Goal: Task Accomplishment & Management: Manage account settings

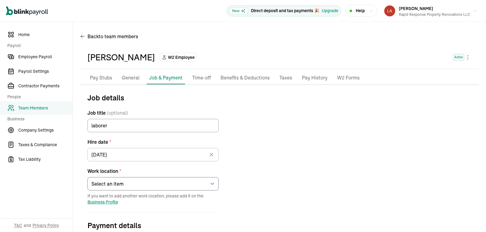
select select "6340 South Union Road"
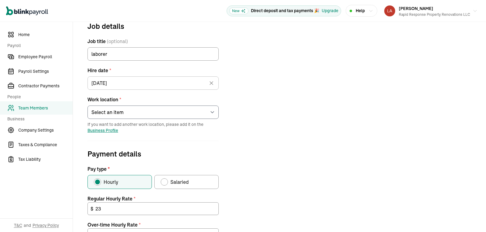
click at [277, 64] on div "Job details Job title (optional) laborer Hire date * 07/23/2025 Jul 2025 Mon Tu…" at bounding box center [279, 193] width 399 height 345
click at [31, 33] on span "Home" at bounding box center [45, 35] width 54 height 6
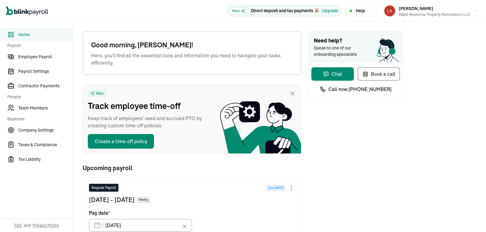
click at [328, 173] on div "Need help? Speak to one of our onboarding specialists Chat Book a call Call now…" at bounding box center [356, 230] width 94 height 397
click at [330, 123] on div "Need help? Speak to one of our onboarding specialists Chat Book a call Call now…" at bounding box center [356, 230] width 94 height 397
click at [327, 75] on icon "button" at bounding box center [326, 74] width 6 height 6
click at [290, 186] on div at bounding box center [291, 188] width 7 height 7
click at [317, 165] on div "Need help? Speak to one of our onboarding specialists Chat Book a call Call now…" at bounding box center [356, 230] width 94 height 397
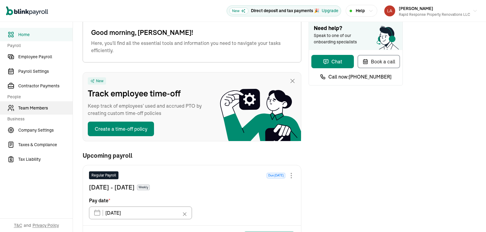
click at [33, 105] on link "Team Members" at bounding box center [36, 107] width 73 height 13
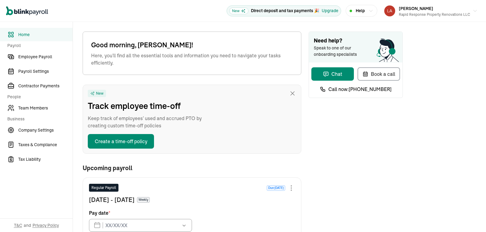
type input "[DATE]"
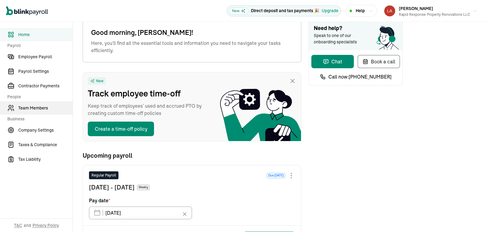
click at [33, 105] on link "Team Members" at bounding box center [36, 107] width 73 height 13
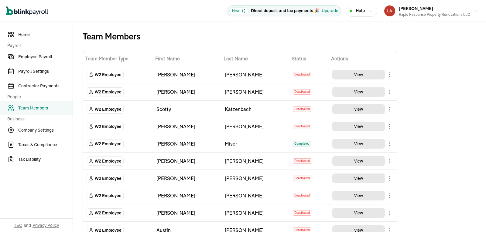
scroll to position [759, 0]
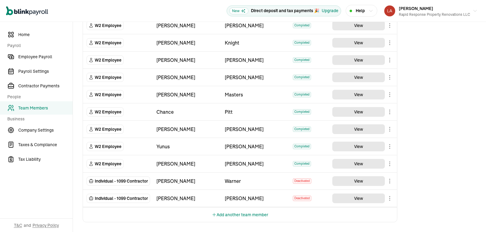
click at [391, 146] on body "Open main menu New Direct deposit and tax payments 🎉 Upgrade Help [PERSON_NAME]…" at bounding box center [243, 116] width 486 height 232
click at [389, 164] on body "Open main menu New Direct deposit and tax payments 🎉 Upgrade Help [PERSON_NAME]…" at bounding box center [243, 116] width 486 height 232
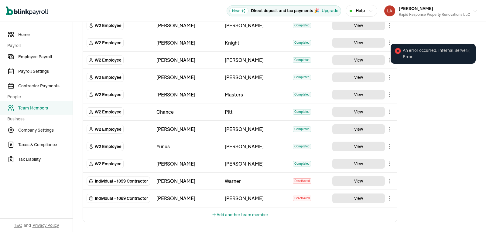
click at [389, 165] on body "Open main menu New Direct deposit and tax payments 🎉 Upgrade Help [PERSON_NAME]…" at bounding box center [243, 116] width 486 height 232
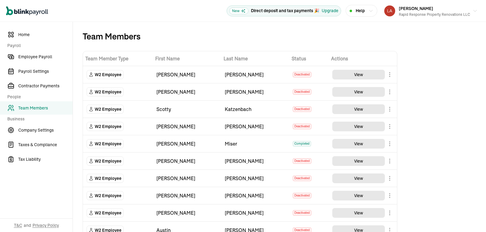
scroll to position [759, 0]
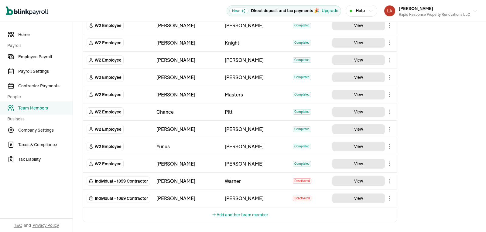
click at [391, 146] on body "Open main menu New Direct deposit and tax payments 🎉 Upgrade Help [PERSON_NAME]…" at bounding box center [243, 116] width 486 height 232
click at [389, 164] on body "Open main menu New Direct deposit and tax payments 🎉 Upgrade Help [PERSON_NAME]…" at bounding box center [243, 116] width 486 height 232
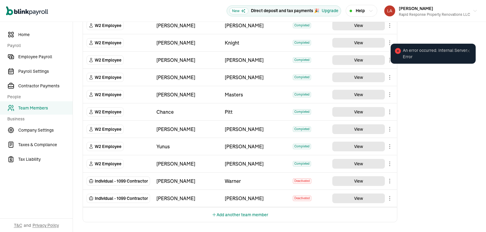
click at [389, 165] on body "Open main menu New Direct deposit and tax payments 🎉 Upgrade Help [PERSON_NAME]…" at bounding box center [243, 116] width 486 height 232
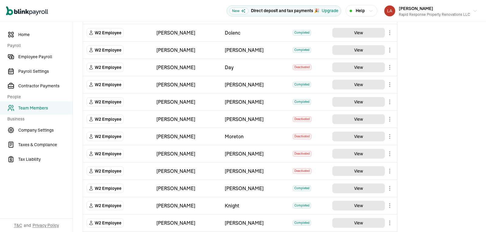
scroll to position [759, 0]
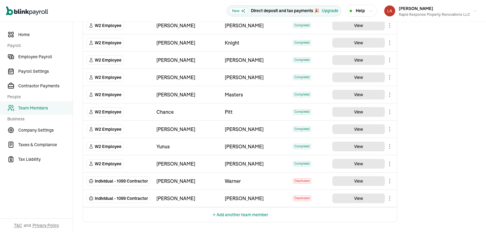
click at [390, 165] on body "Open main menu New Direct deposit and tax payments 🎉 Upgrade Help [PERSON_NAME]…" at bounding box center [243, 116] width 486 height 232
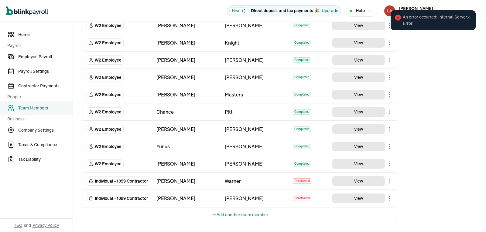
click at [467, 19] on icon at bounding box center [468, 17] width 5 height 5
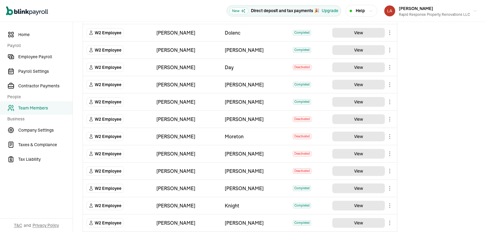
scroll to position [759, 0]
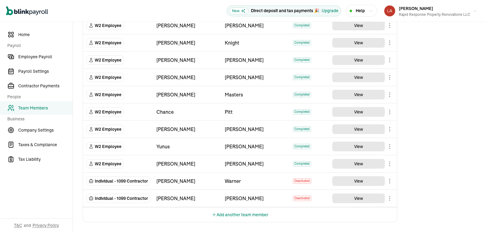
click at [390, 165] on body "Open main menu New Direct deposit and tax payments 🎉 Upgrade Help Loretta Gau R…" at bounding box center [243, 116] width 486 height 232
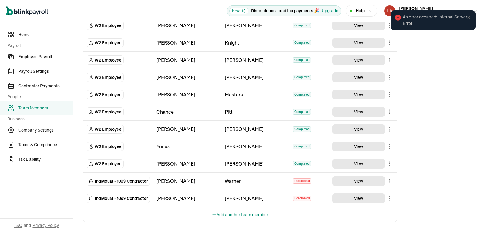
click at [467, 19] on icon at bounding box center [468, 17] width 5 height 5
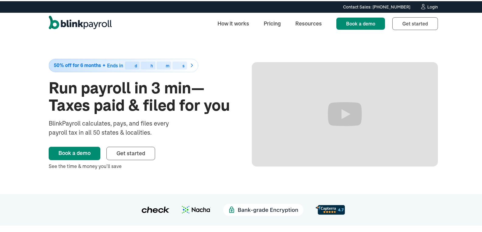
click at [433, 8] on div "Login" at bounding box center [432, 6] width 11 height 4
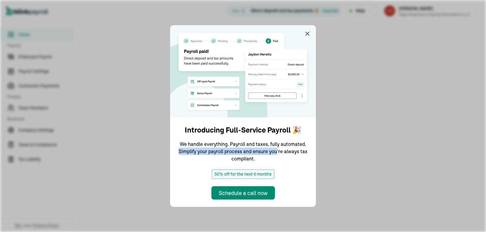
drag, startPoint x: 277, startPoint y: 155, endPoint x: 335, endPoint y: 58, distance: 113.0
click at [340, 74] on div "Introducing Full-Service Payroll 🎉 We handle everything. Payroll and taxes, ful…" at bounding box center [243, 116] width 486 height 232
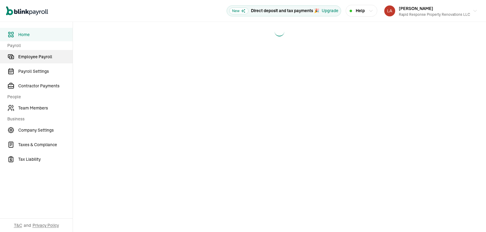
click at [28, 56] on span "Employee Payroll" at bounding box center [45, 57] width 54 height 6
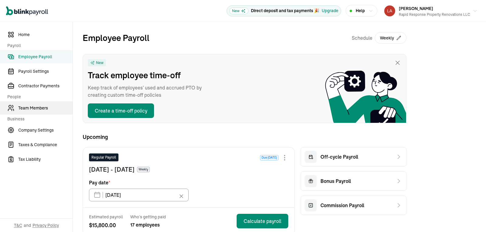
click at [47, 110] on span "Team Members" at bounding box center [45, 108] width 54 height 6
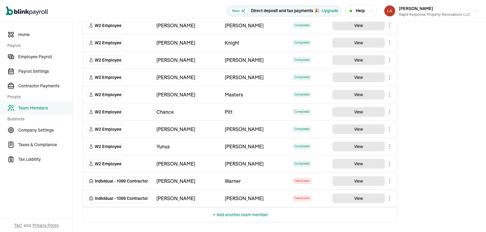
click at [388, 162] on body "Open main menu New Direct deposit and tax payments 🎉 Upgrade Help Loretta Gau R…" at bounding box center [243, 116] width 486 height 232
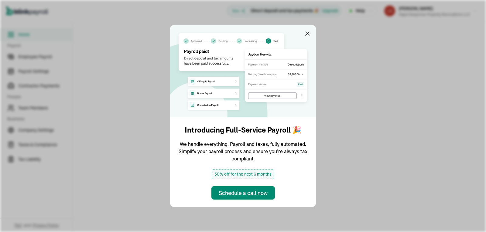
drag, startPoint x: 277, startPoint y: 155, endPoint x: 335, endPoint y: 58, distance: 113.0
click at [340, 74] on div "Introducing Full-Service Payroll 🎉 We handle everything. Payroll and taxes, ful…" at bounding box center [243, 116] width 486 height 232
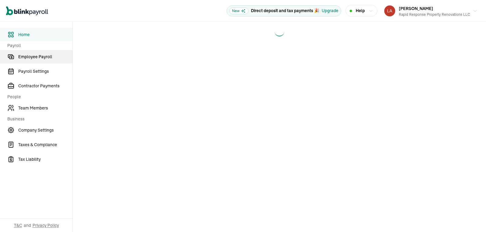
click at [28, 56] on span "Employee Payroll" at bounding box center [45, 57] width 54 height 6
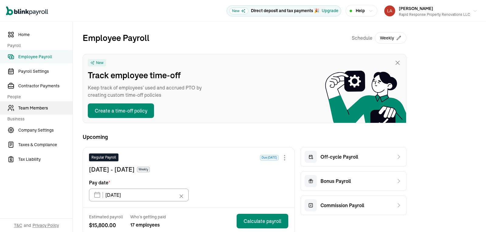
click at [47, 110] on span "Team Members" at bounding box center [45, 108] width 54 height 6
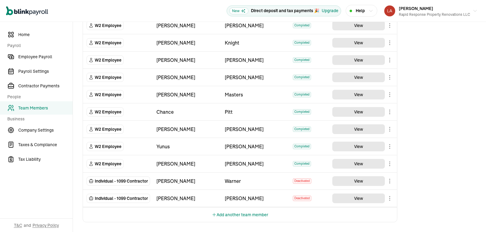
click at [388, 162] on body "Open main menu New Direct deposit and tax payments 🎉 Upgrade Help Loretta Gau R…" at bounding box center [243, 116] width 486 height 232
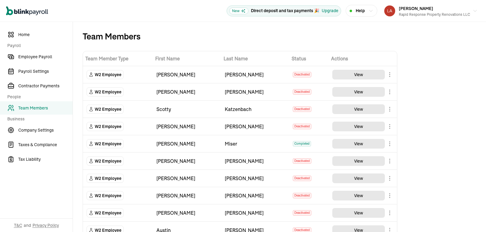
scroll to position [759, 0]
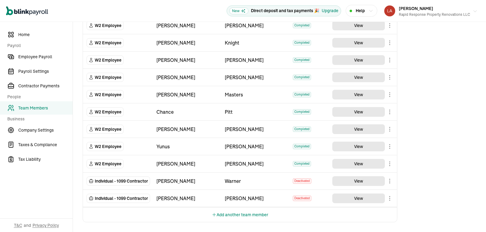
click at [428, 3] on button "[PERSON_NAME] Rapid Response Property Renovations LLC" at bounding box center [431, 10] width 98 height 15
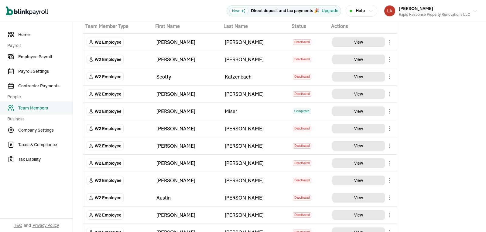
scroll to position [0, 0]
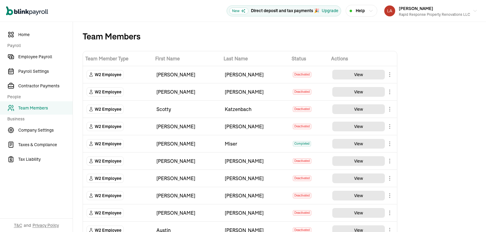
scroll to position [759, 0]
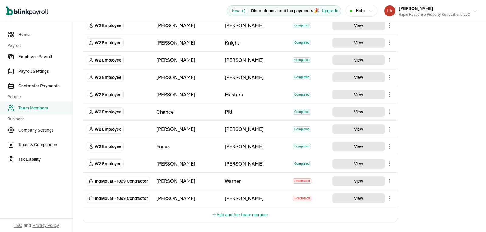
click at [428, 3] on button "Loretta Gau Rapid Response Property Renovations LLC" at bounding box center [431, 10] width 98 height 15
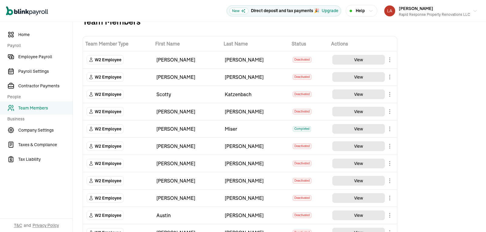
scroll to position [0, 0]
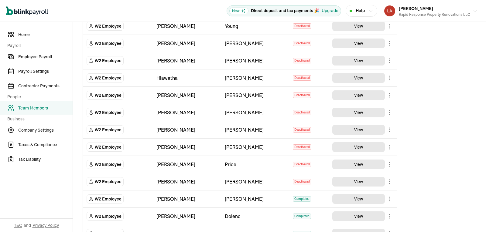
scroll to position [759, 0]
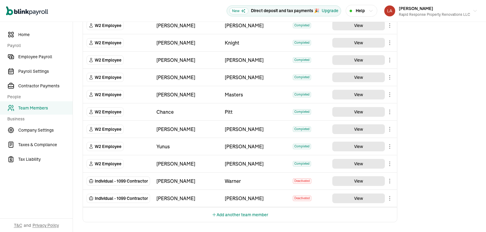
click at [390, 166] on body "Open main menu New Direct deposit and tax payments 🎉 Upgrade Help [PERSON_NAME]…" at bounding box center [243, 116] width 486 height 232
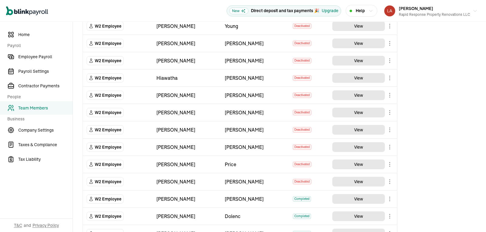
scroll to position [759, 0]
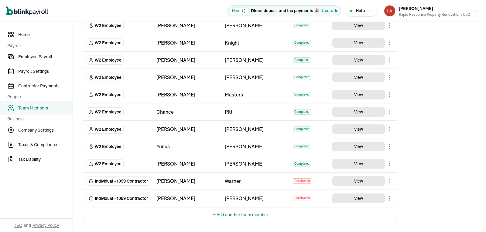
click at [390, 166] on body "Open main menu New Direct deposit and tax payments 🎉 Upgrade Help Loretta Gau R…" at bounding box center [243, 116] width 486 height 232
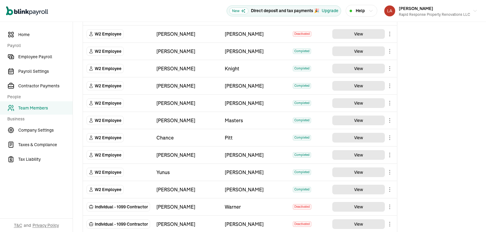
scroll to position [759, 0]
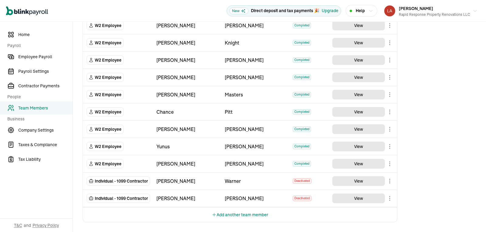
click at [390, 165] on body "Open main menu New Direct deposit and tax payments 🎉 Upgrade Help [PERSON_NAME]…" at bounding box center [243, 116] width 486 height 232
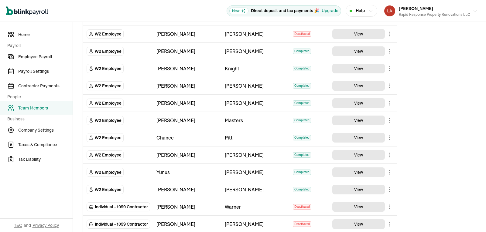
scroll to position [759, 0]
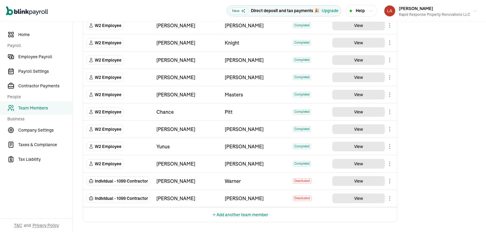
click at [390, 165] on body "Open main menu New Direct deposit and tax payments 🎉 Upgrade Help Loretta Gau R…" at bounding box center [243, 116] width 486 height 232
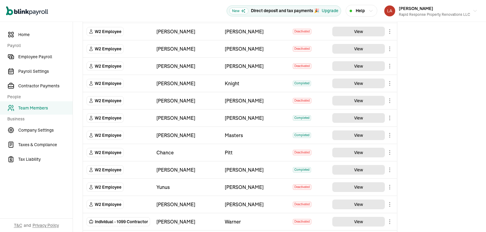
scroll to position [728, 0]
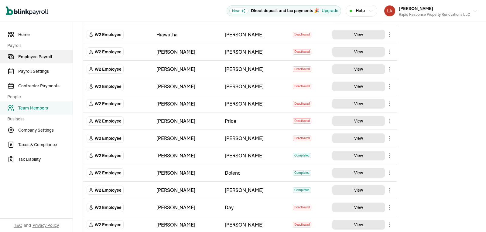
click at [43, 58] on span "Employee Payroll" at bounding box center [45, 57] width 54 height 6
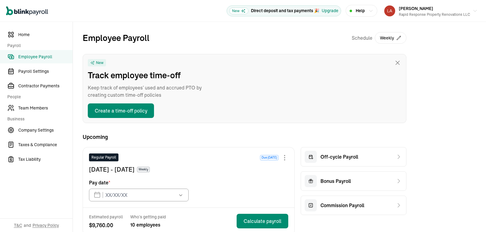
type input "[DATE]"
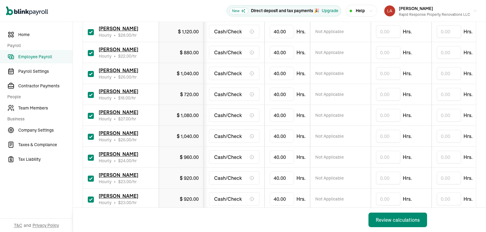
click at [95, 96] on div "[PERSON_NAME] Hourly • $ 18.00 /hr" at bounding box center [121, 94] width 66 height 13
click at [94, 96] on div "[PERSON_NAME] Hourly • $ 18.00 /hr" at bounding box center [121, 94] width 66 height 13
click at [91, 95] on input "checkbox" at bounding box center [91, 95] width 6 height 6
checkbox input "false"
type input "0.00"
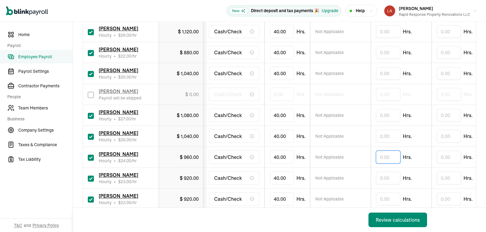
click at [388, 159] on input "text" at bounding box center [388, 157] width 24 height 13
type input "2.14"
click at [283, 204] on input "40" at bounding box center [282, 199] width 24 height 13
type input "35.56"
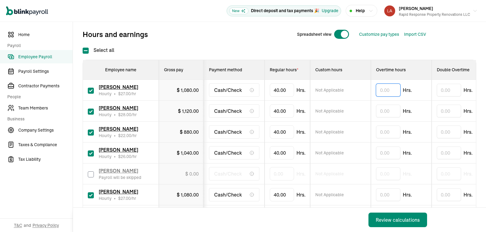
click at [385, 88] on input "text" at bounding box center [388, 90] width 24 height 13
type input "2.41"
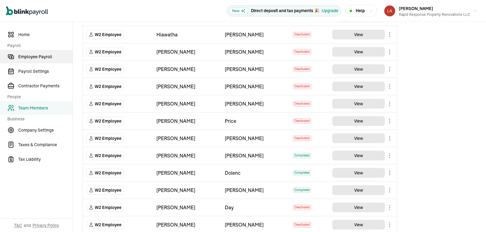
click at [43, 58] on span "Employee Payroll" at bounding box center [45, 57] width 54 height 6
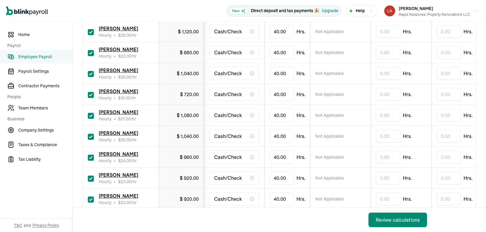
click at [95, 96] on div "[PERSON_NAME] Hourly • $ 18.00 /hr" at bounding box center [121, 94] width 66 height 13
click at [94, 96] on div "[PERSON_NAME] Hourly • $ 18.00 /hr" at bounding box center [121, 94] width 66 height 13
click at [91, 95] on input "checkbox" at bounding box center [91, 95] width 6 height 6
checkbox input "false"
type input "0.00"
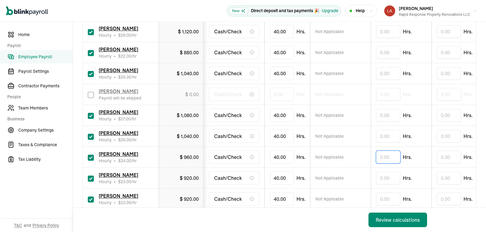
click at [388, 159] on input "text" at bounding box center [388, 157] width 24 height 13
type input "2.14"
click at [283, 204] on input "40" at bounding box center [282, 199] width 24 height 13
type input "35.56"
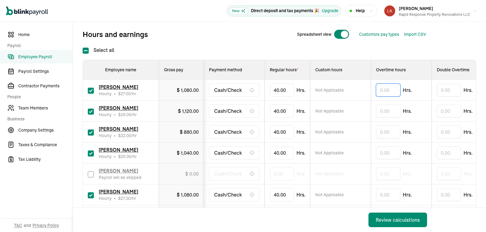
click at [385, 88] on input "text" at bounding box center [388, 90] width 24 height 13
type input "2.41"
click at [387, 154] on input "text" at bounding box center [388, 153] width 24 height 13
type input "5.59"
click at [387, 154] on input "text" at bounding box center [388, 153] width 24 height 13
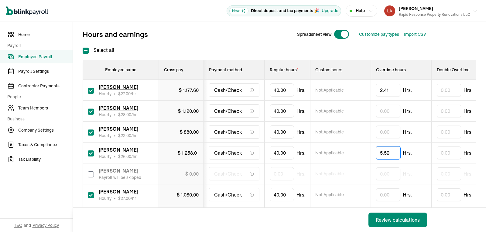
type input "5.59"
click at [286, 195] on input "40" at bounding box center [282, 195] width 24 height 13
type input "32.19"
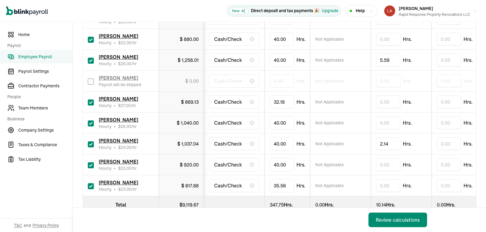
scroll to position [168, 0]
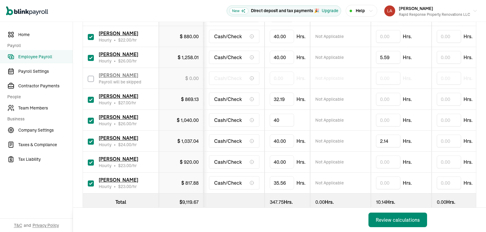
click at [280, 121] on input "40" at bounding box center [282, 120] width 24 height 13
type input "39.46"
click at [386, 38] on input "text" at bounding box center [388, 36] width 24 height 13
type input "1.53"
click at [283, 163] on input "40" at bounding box center [282, 162] width 24 height 13
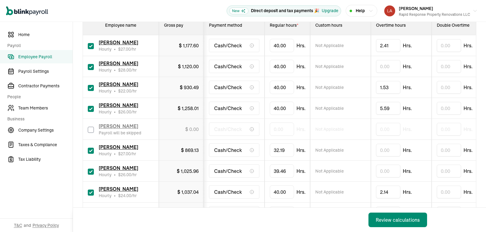
scroll to position [114, 0]
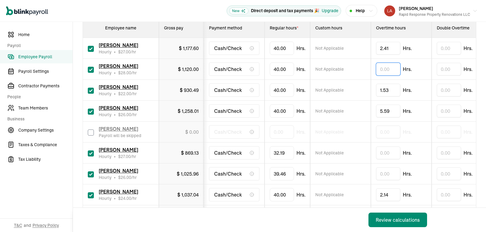
click at [382, 71] on input "text" at bounding box center [388, 69] width 24 height 13
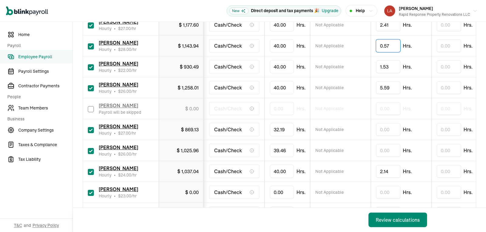
scroll to position [138, 0]
type input "0.57"
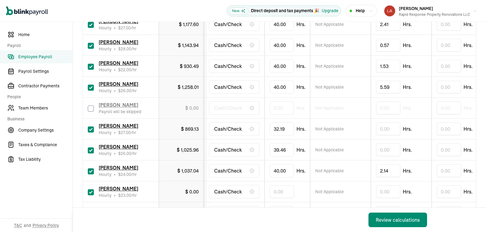
click at [284, 193] on input "text" at bounding box center [282, 192] width 24 height 13
type input "8.02"
click at [306, 217] on div "Back Review calculations" at bounding box center [254, 220] width 362 height 24
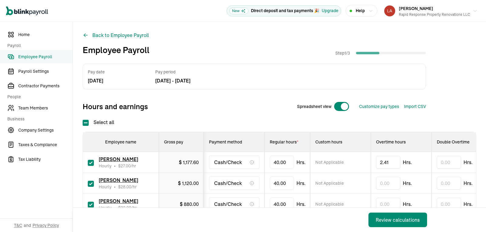
scroll to position [72, 0]
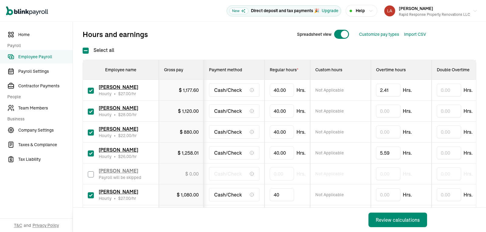
click at [286, 195] on input "40" at bounding box center [282, 195] width 24 height 13
type input "32.19"
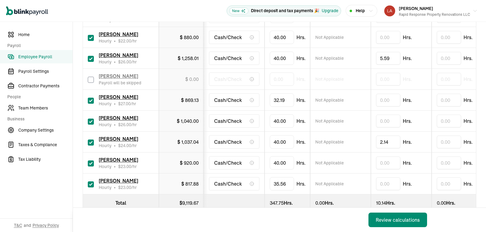
scroll to position [168, 0]
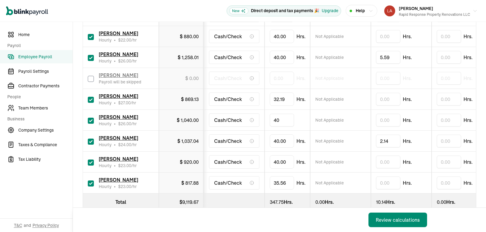
click at [280, 121] on input "40" at bounding box center [282, 120] width 24 height 13
type input "39.46"
click at [386, 38] on input "text" at bounding box center [388, 36] width 24 height 13
type input "1.53"
click at [283, 163] on input "40" at bounding box center [282, 162] width 24 height 13
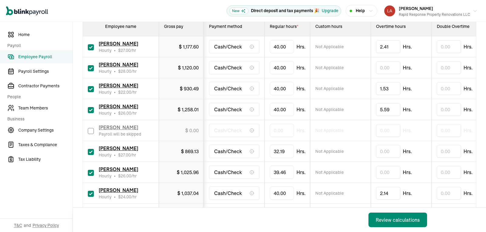
scroll to position [114, 0]
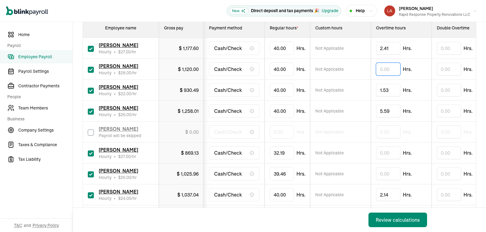
click at [382, 71] on input "text" at bounding box center [388, 69] width 24 height 13
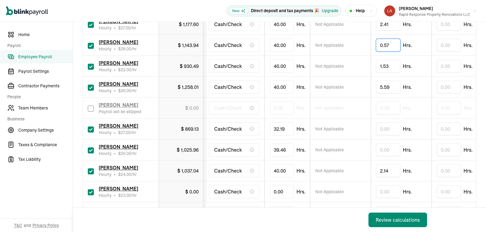
type input "0.57"
click at [284, 193] on input "text" at bounding box center [282, 192] width 24 height 13
type input "8.02"
click at [306, 217] on div "Back Review calculations" at bounding box center [254, 220] width 362 height 24
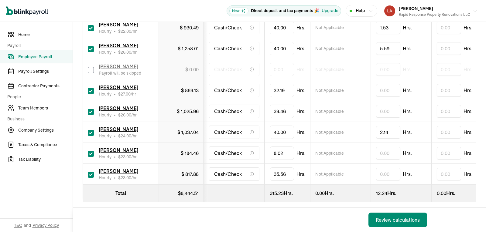
scroll to position [185, 0]
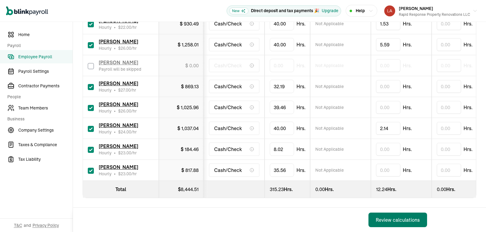
click at [401, 221] on div "Review calculations" at bounding box center [398, 220] width 44 height 7
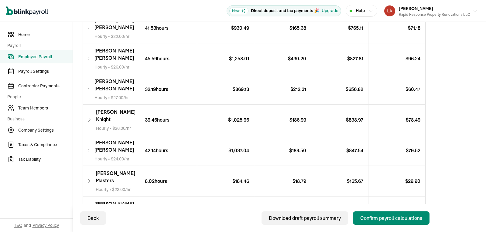
scroll to position [234, 0]
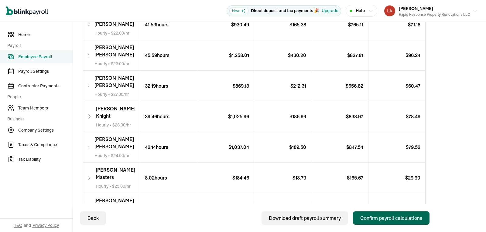
click at [419, 222] on button "Confirm payroll calculations" at bounding box center [391, 218] width 77 height 13
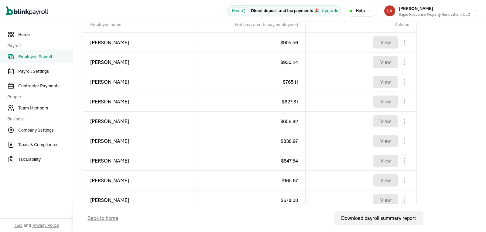
scroll to position [239, 0]
